Goal: Task Accomplishment & Management: Complete application form

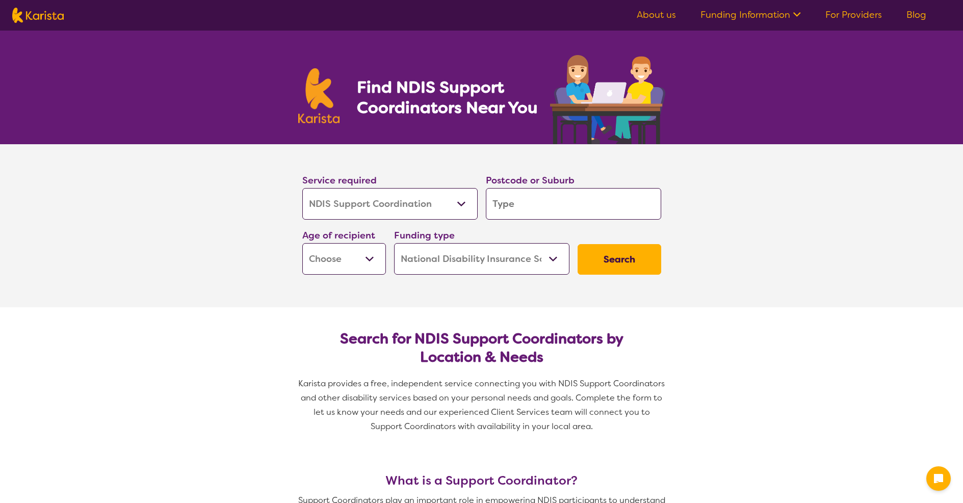
select select "NDIS Support Coordination"
select select "NDIS"
select select "NDIS Support Coordination"
select select "NDIS"
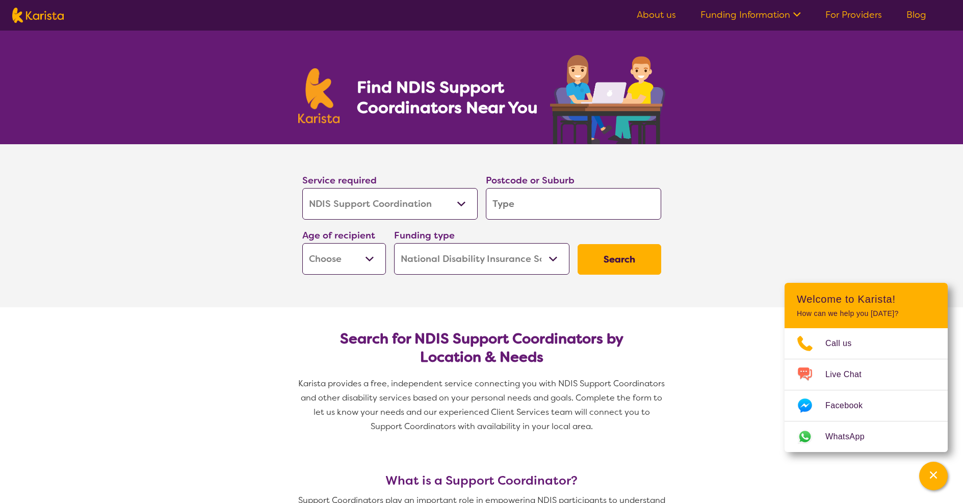
click at [523, 207] on input "search" at bounding box center [573, 204] width 175 height 32
click at [509, 208] on input "search" at bounding box center [573, 204] width 175 height 32
type input "7"
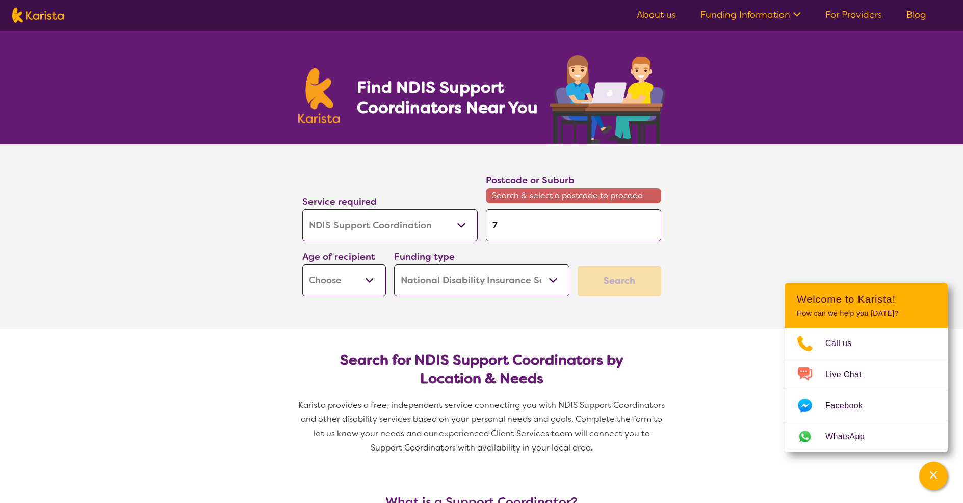
type input "70"
type input "702"
type input "7022"
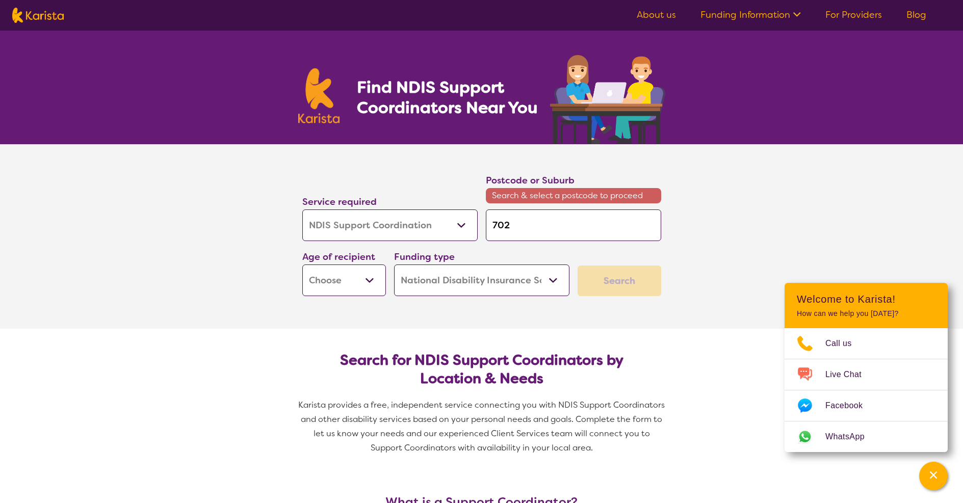
type input "7022"
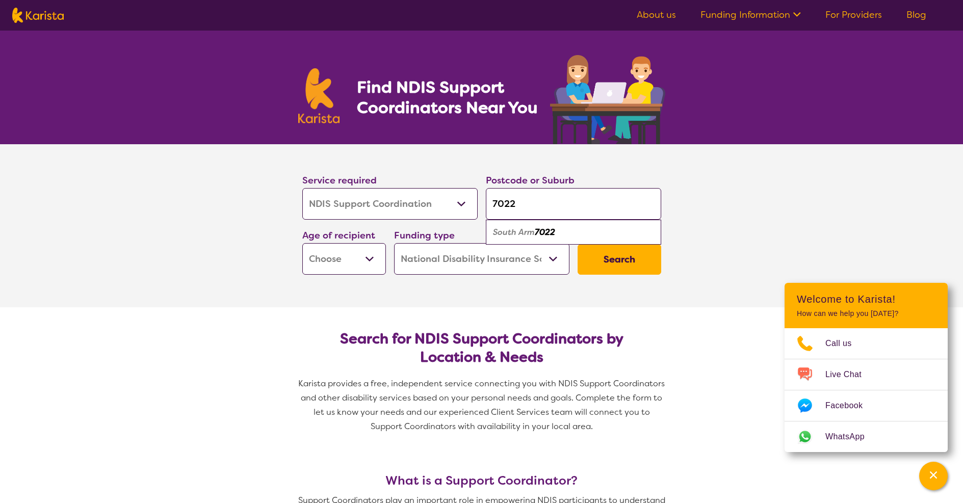
type input "7022"
click at [508, 231] on em "South Arm" at bounding box center [514, 232] width 42 height 11
select select "AD"
select select "Nursing services"
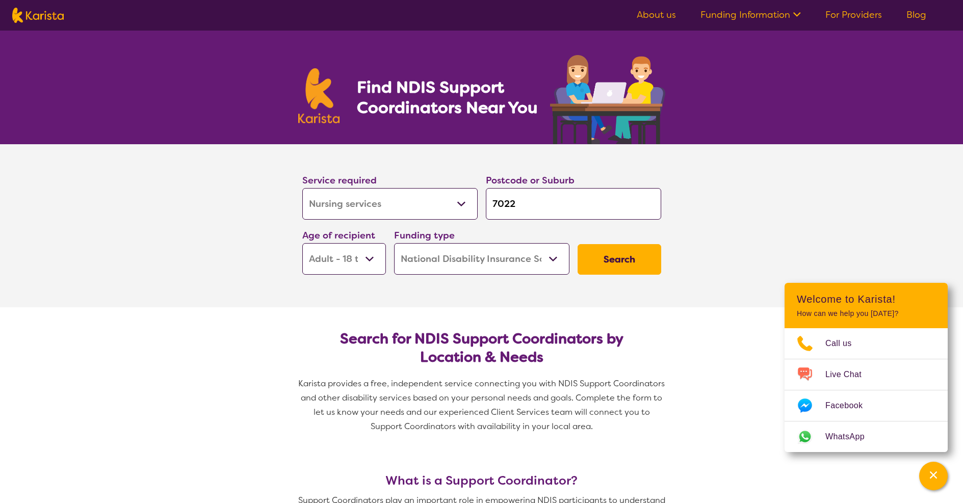
select select "Nursing services"
select select "NDIS Support Coordination"
click at [616, 259] on button "Search" at bounding box center [619, 259] width 84 height 31
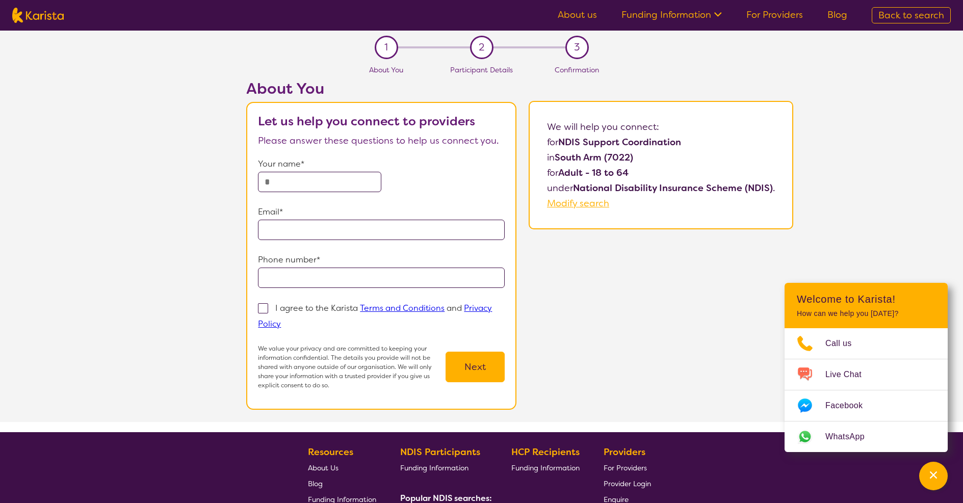
select select "NDIS Support Coordination"
select select "AD"
select select "NDIS"
select select "NDIS Support Coordination"
select select "AD"
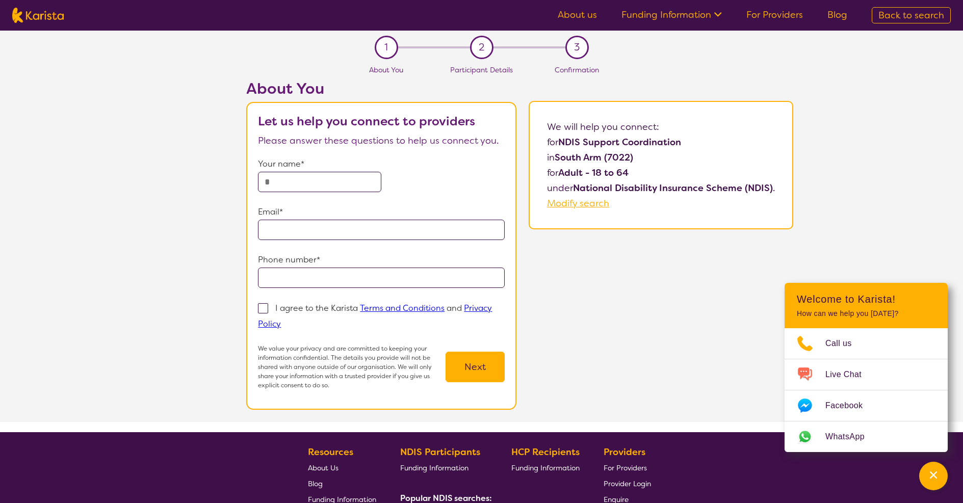
select select "NDIS"
